Goal: Task Accomplishment & Management: Manage account settings

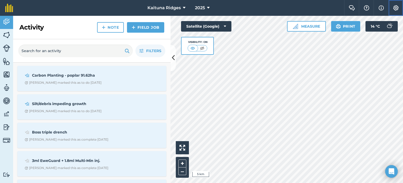
click at [398, 9] on img at bounding box center [396, 7] width 6 height 5
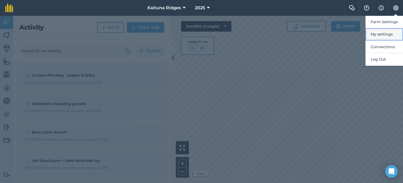
click at [386, 35] on button "My settings" at bounding box center [385, 34] width 38 height 12
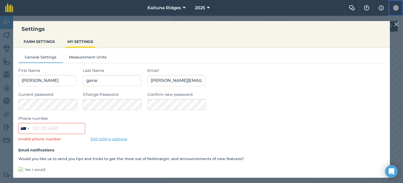
click at [396, 6] on img at bounding box center [396, 7] width 6 height 5
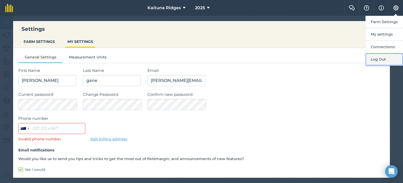
click at [383, 56] on button "Log Out" at bounding box center [385, 59] width 38 height 12
